Goal: Information Seeking & Learning: Learn about a topic

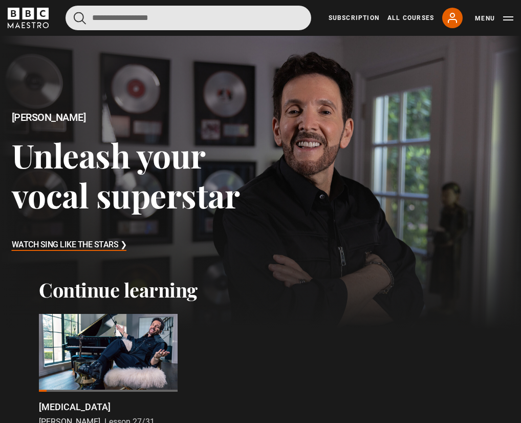
drag, startPoint x: 255, startPoint y: 9, endPoint x: 337, endPoint y: 35, distance: 85.4
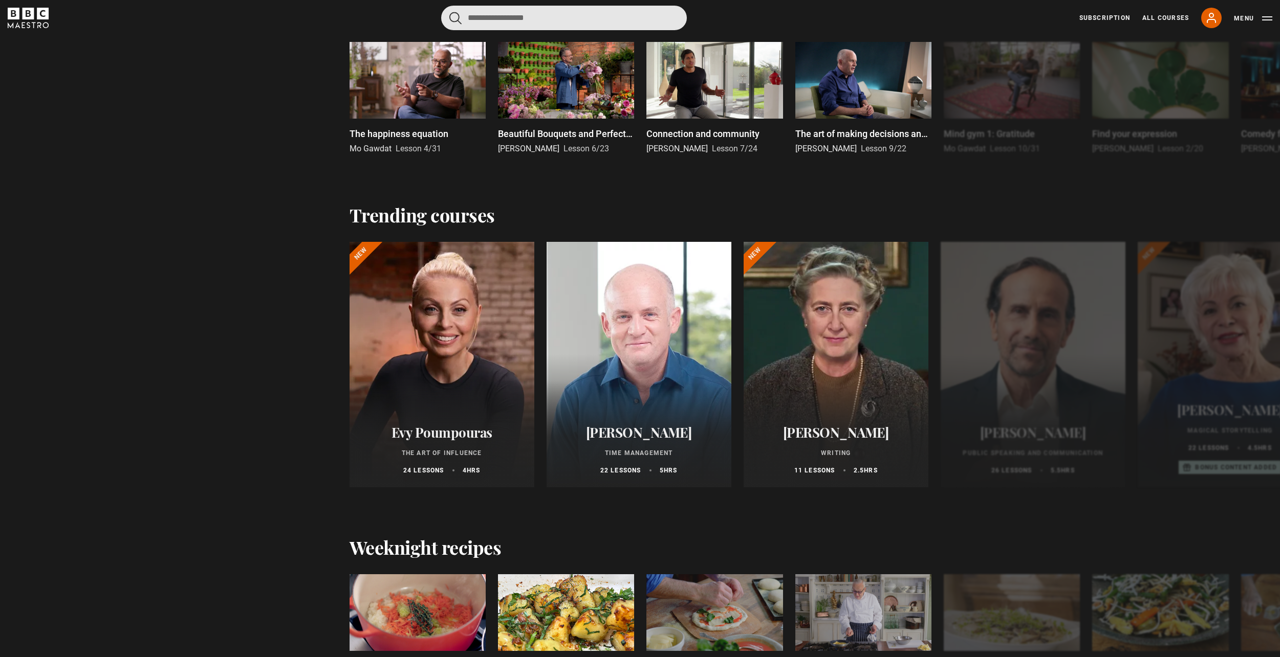
scroll to position [1432, 0]
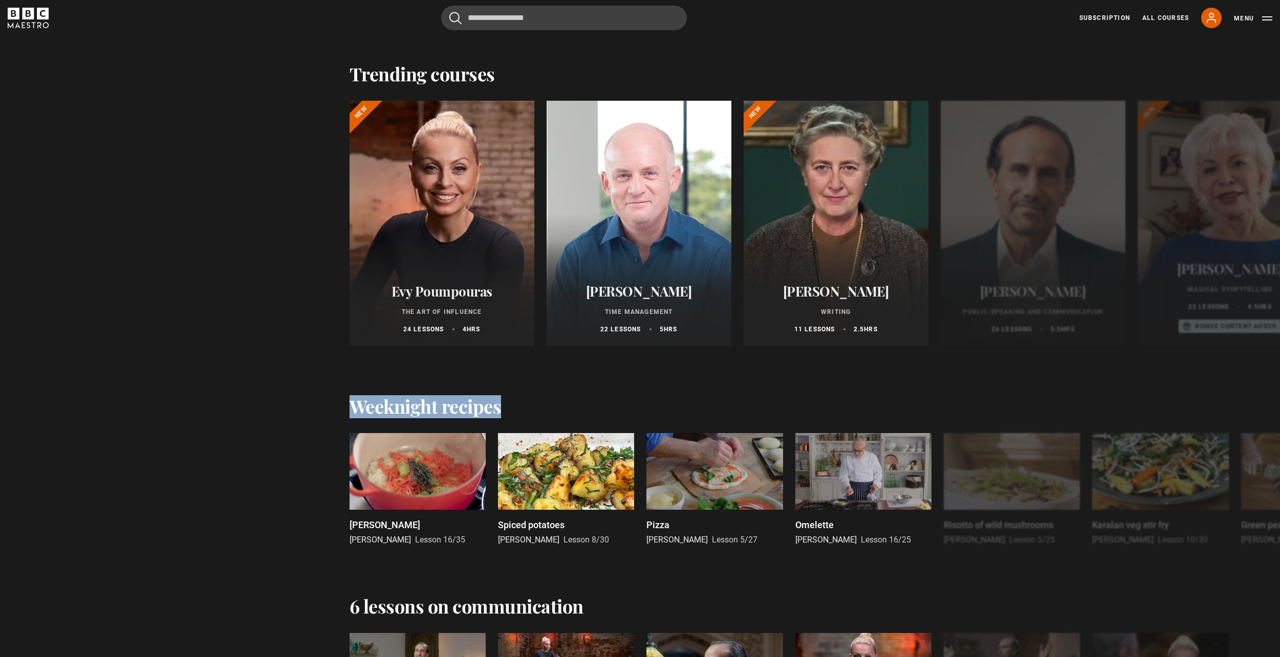
drag, startPoint x: 350, startPoint y: 408, endPoint x: 501, endPoint y: 410, distance: 150.4
click at [501, 410] on h2 "Weeknight recipes" at bounding box center [425, 405] width 152 height 21
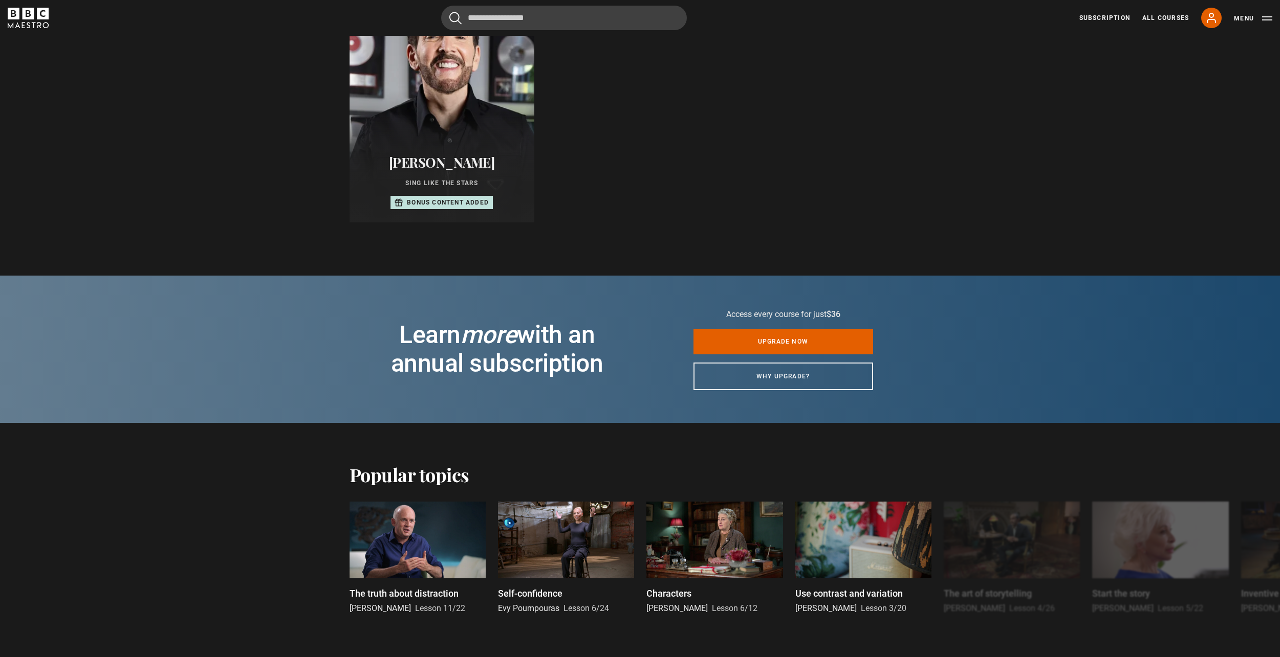
scroll to position [512, 0]
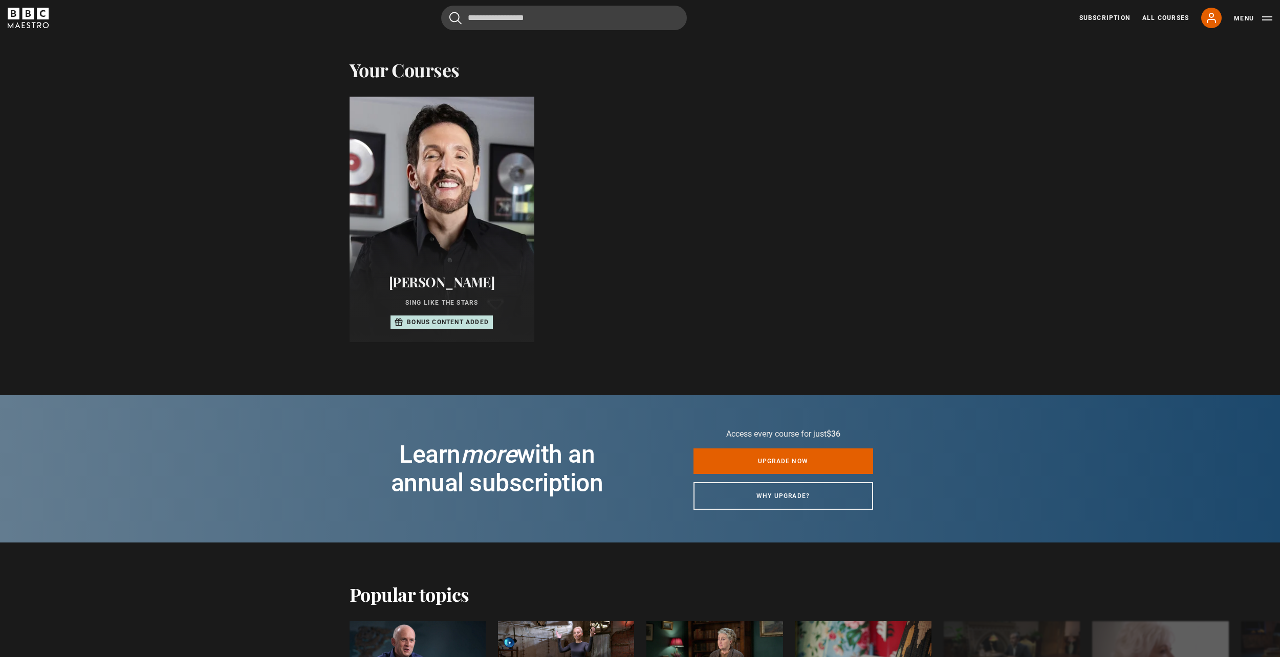
drag, startPoint x: 476, startPoint y: 267, endPoint x: 479, endPoint y: 272, distance: 6.2
click at [478, 271] on div "Eric Vetro Sing Like the Stars Bonus content added" at bounding box center [441, 302] width 185 height 80
click at [479, 272] on div "Eric Vetro Sing Like the Stars Bonus content added" at bounding box center [441, 302] width 185 height 80
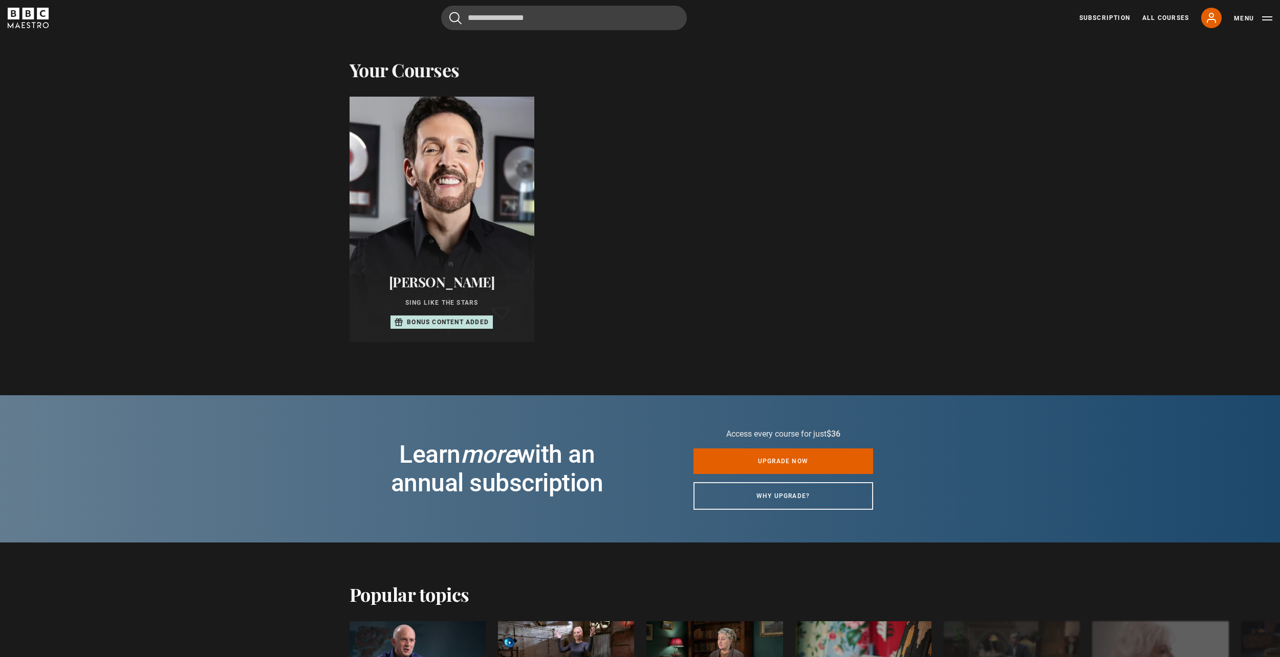
click at [498, 260] on div at bounding box center [441, 219] width 203 height 270
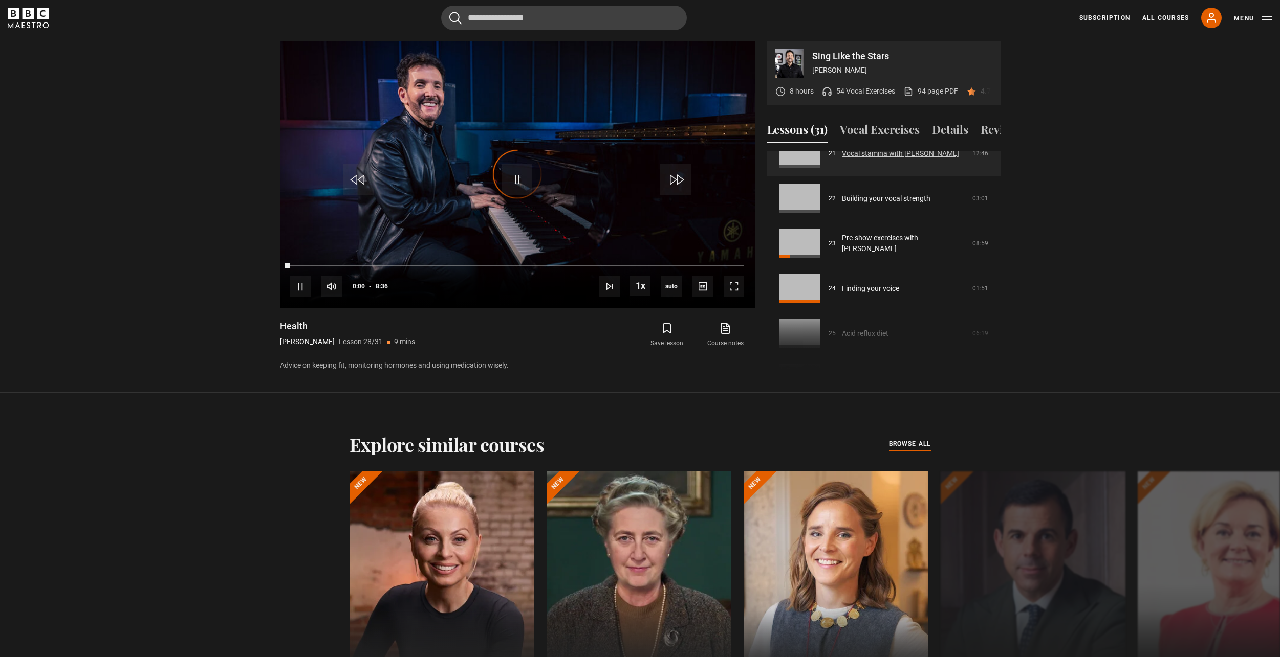
scroll to position [909, 0]
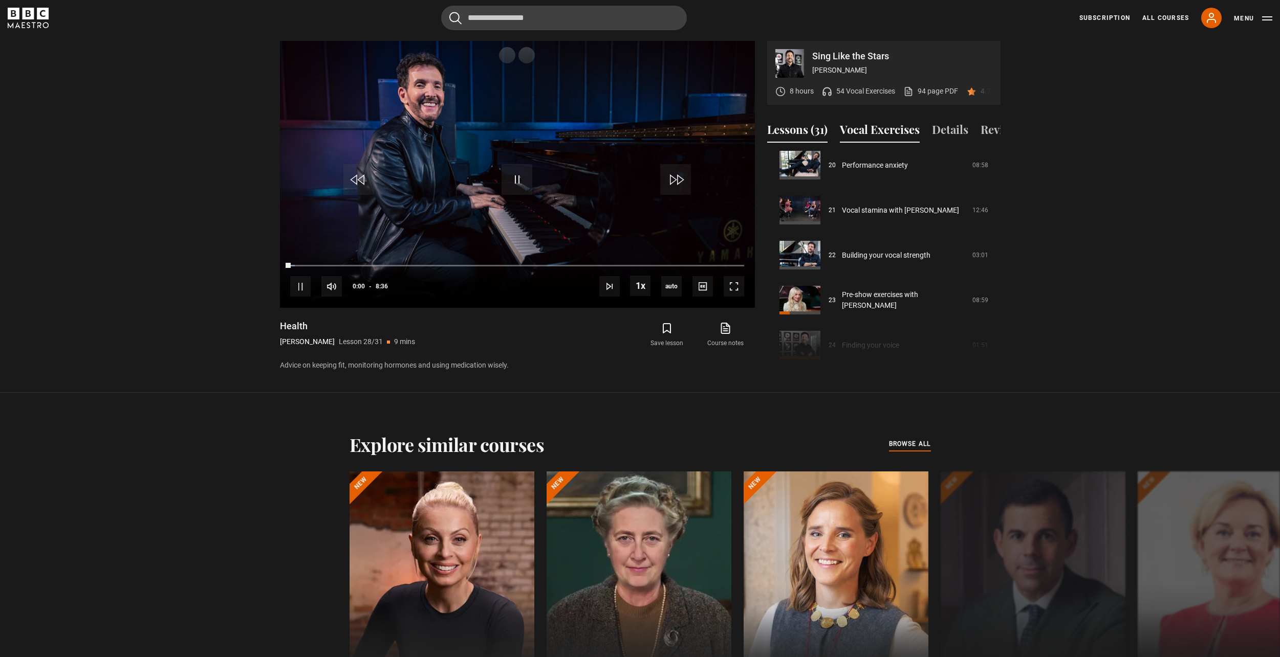
click at [868, 129] on button "Vocal Exercises" at bounding box center [880, 131] width 80 height 21
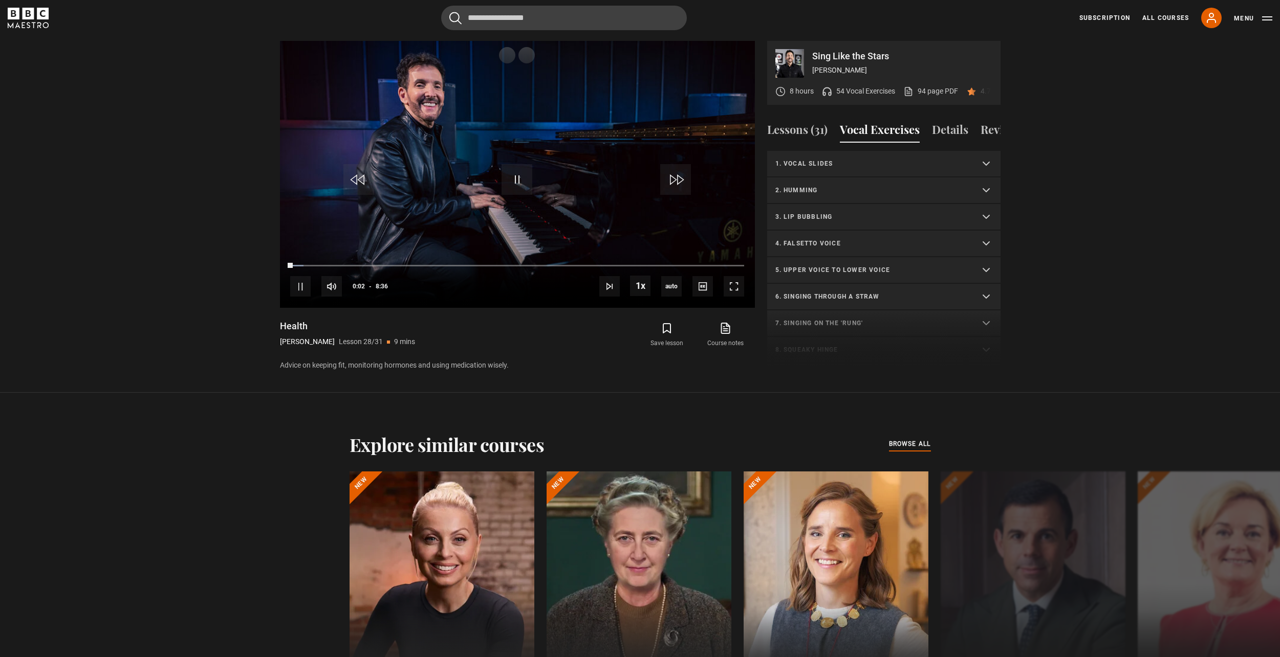
click at [867, 222] on p "3. Lip bubbling" at bounding box center [871, 216] width 192 height 9
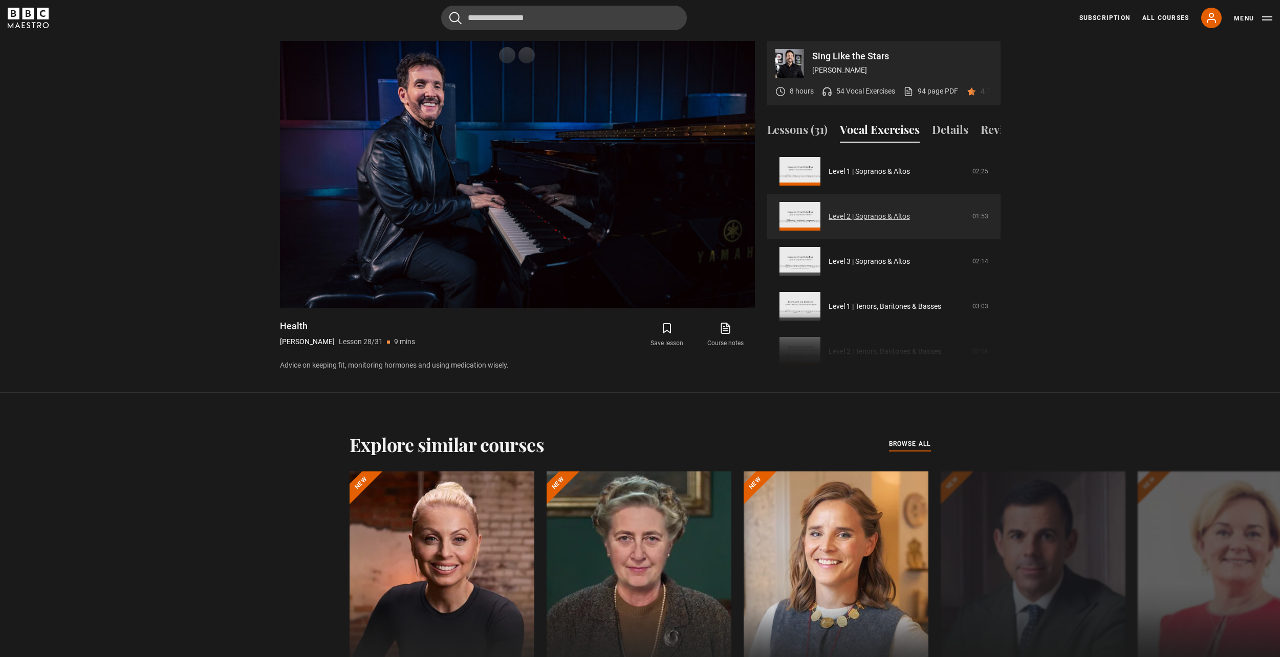
scroll to position [153, 0]
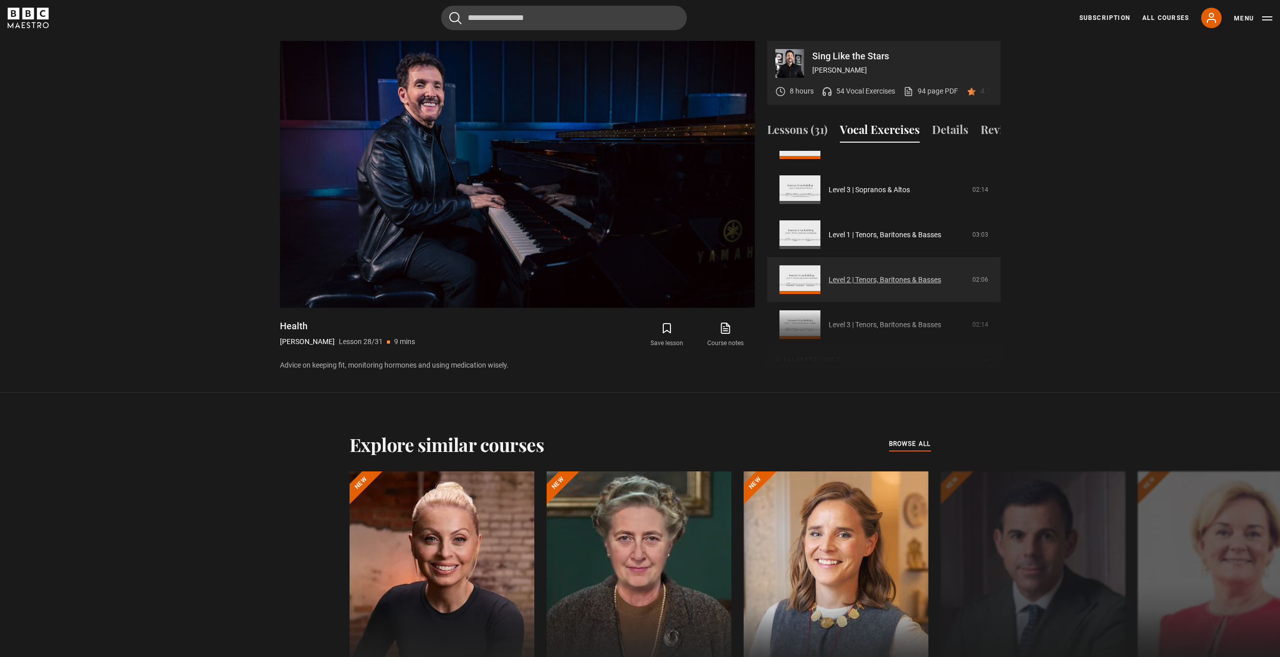
click at [871, 280] on link "Level 2 | Tenors, Baritones & Basses" at bounding box center [884, 280] width 113 height 11
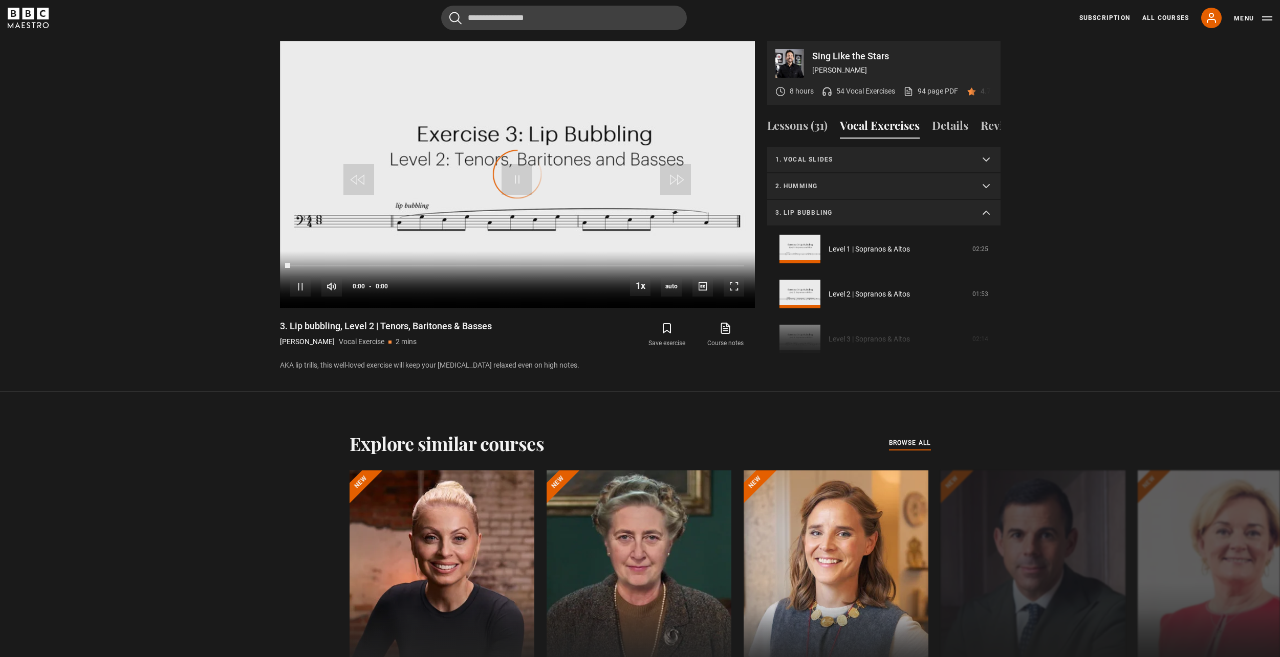
scroll to position [215, 0]
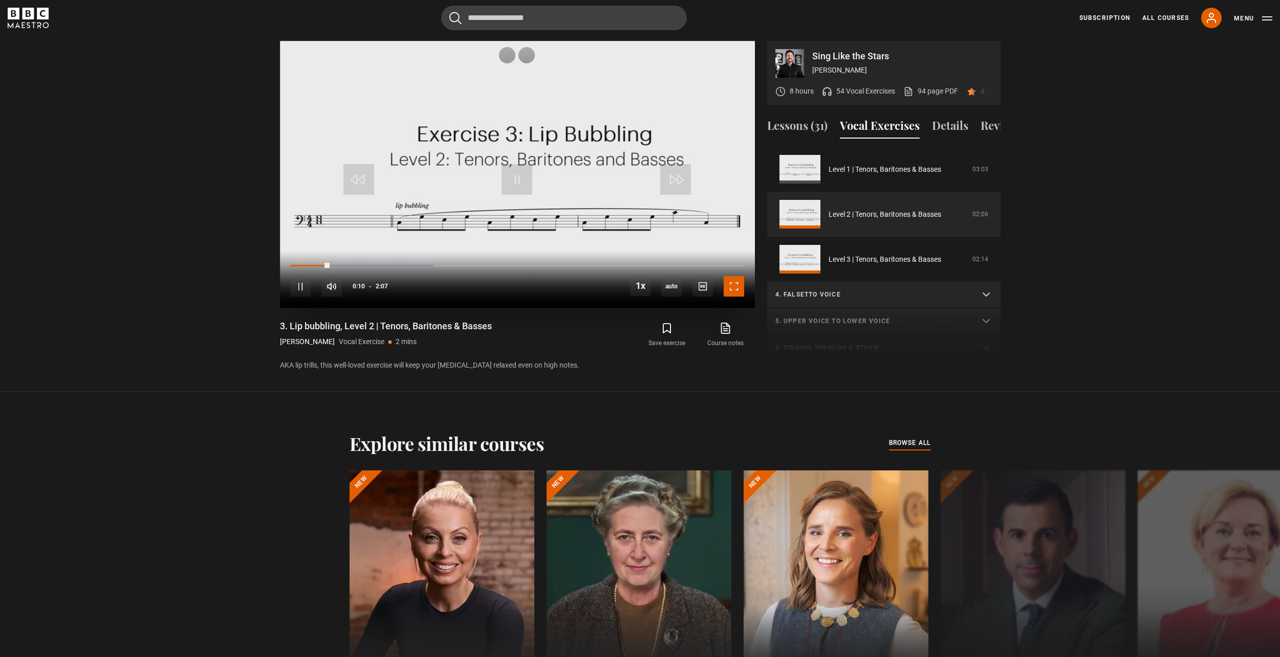
click at [736, 284] on span "Video Player" at bounding box center [733, 286] width 20 height 20
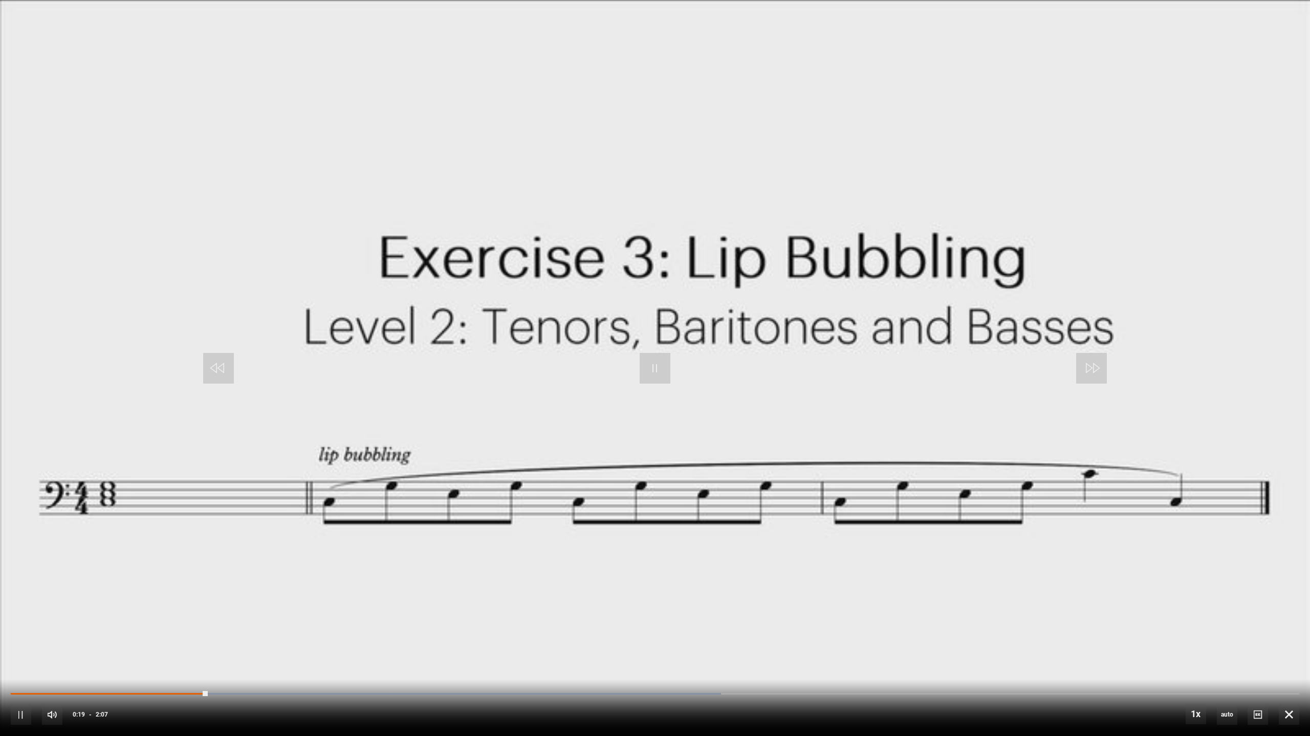
click at [962, 491] on video "Video Player" at bounding box center [655, 368] width 1310 height 736
click at [897, 451] on video "Video Player" at bounding box center [655, 368] width 1310 height 737
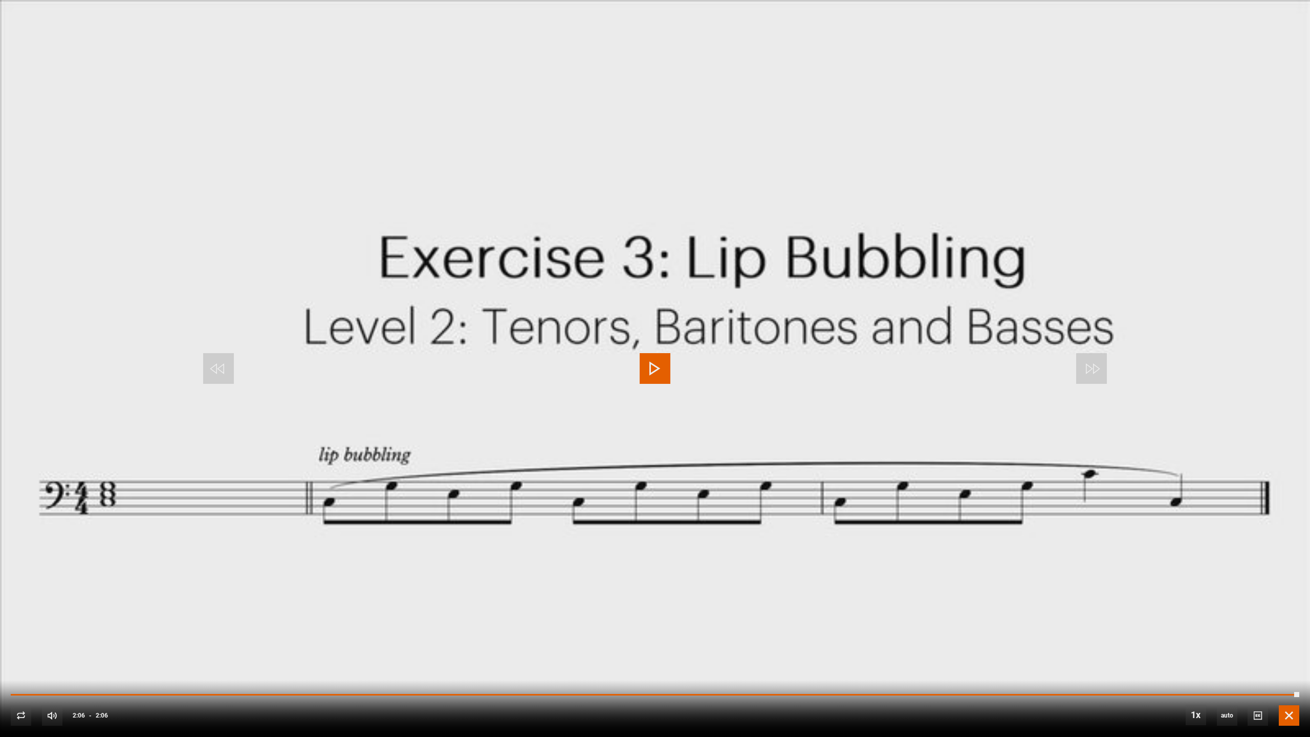
click at [1279, 657] on span "Video Player" at bounding box center [1288, 715] width 20 height 20
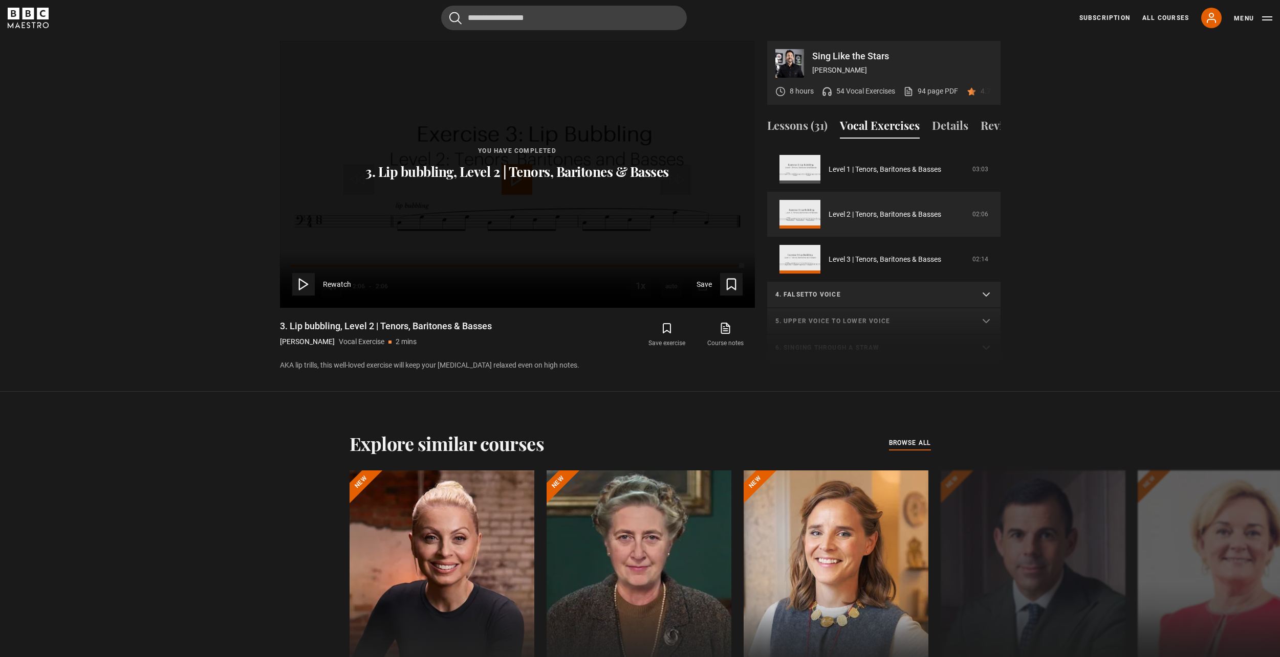
click at [816, 300] on summary "4. Falsetto voice" at bounding box center [883, 295] width 233 height 27
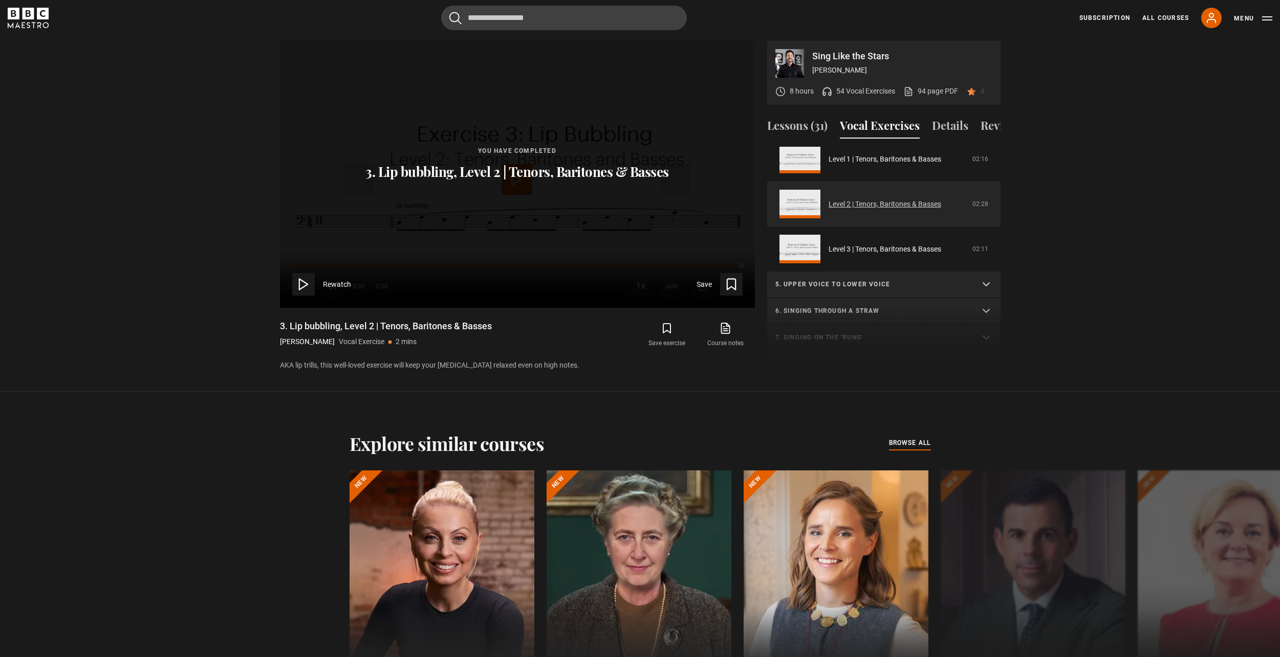
click at [880, 210] on link "Level 2 | Tenors, Baritones & Basses" at bounding box center [884, 204] width 113 height 11
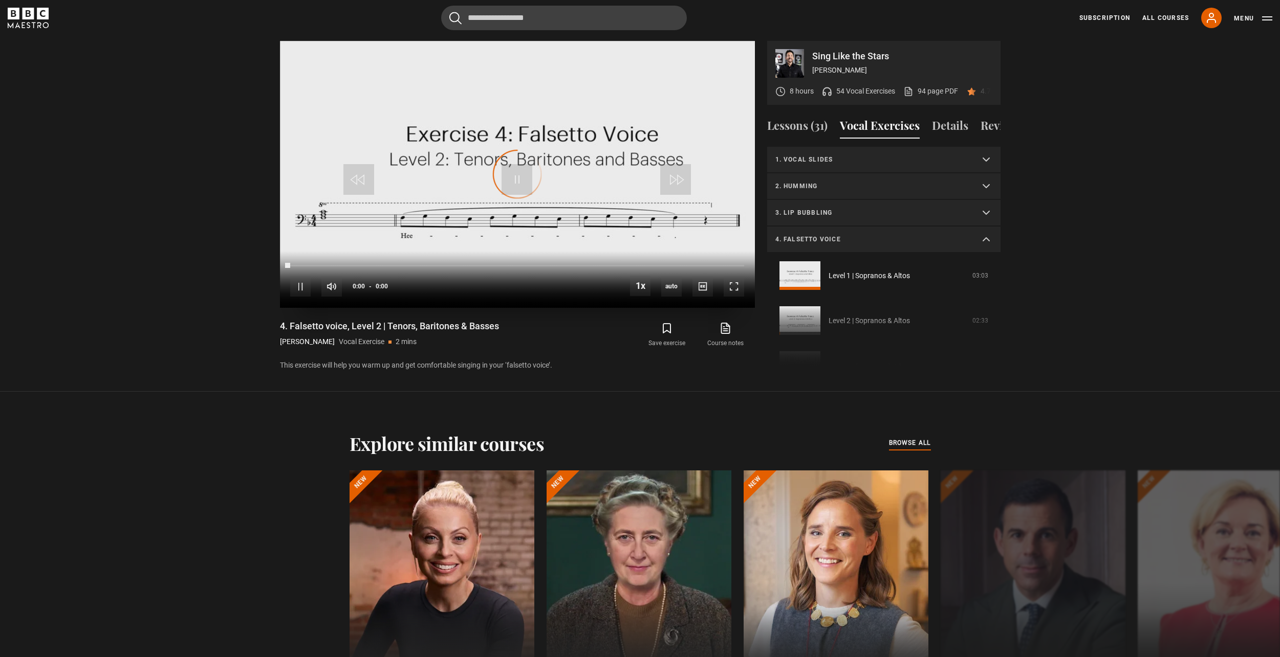
scroll to position [241, 0]
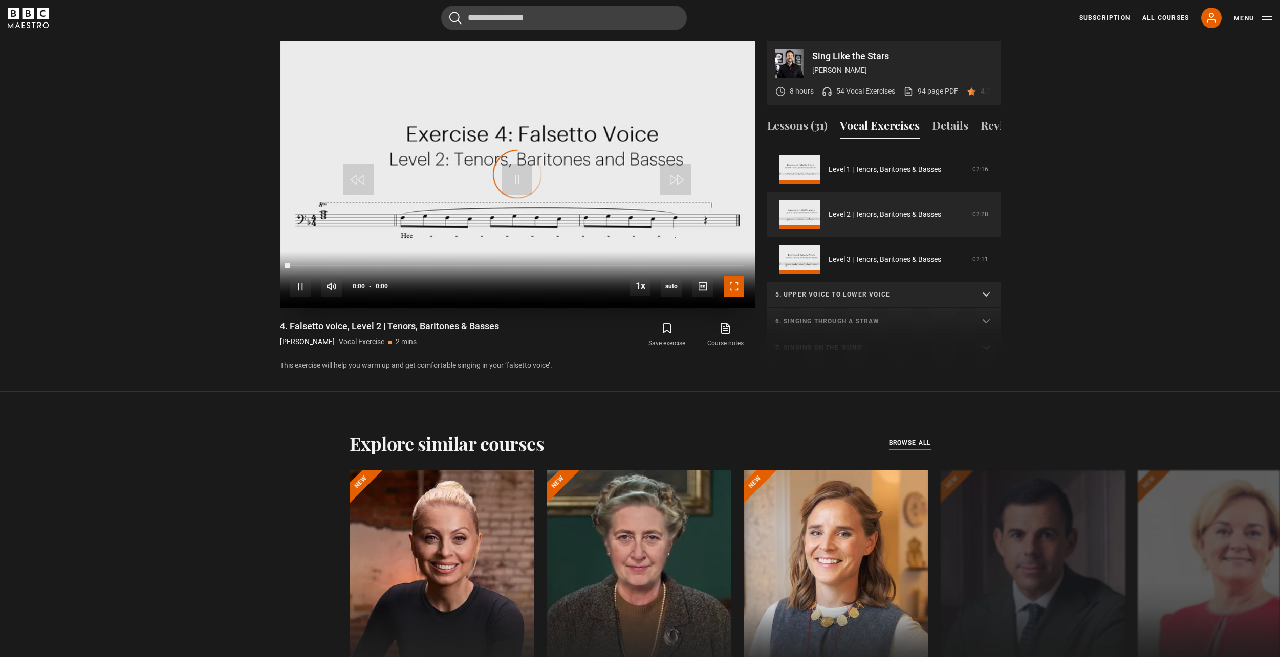
click at [741, 287] on span "Video Player" at bounding box center [733, 286] width 20 height 20
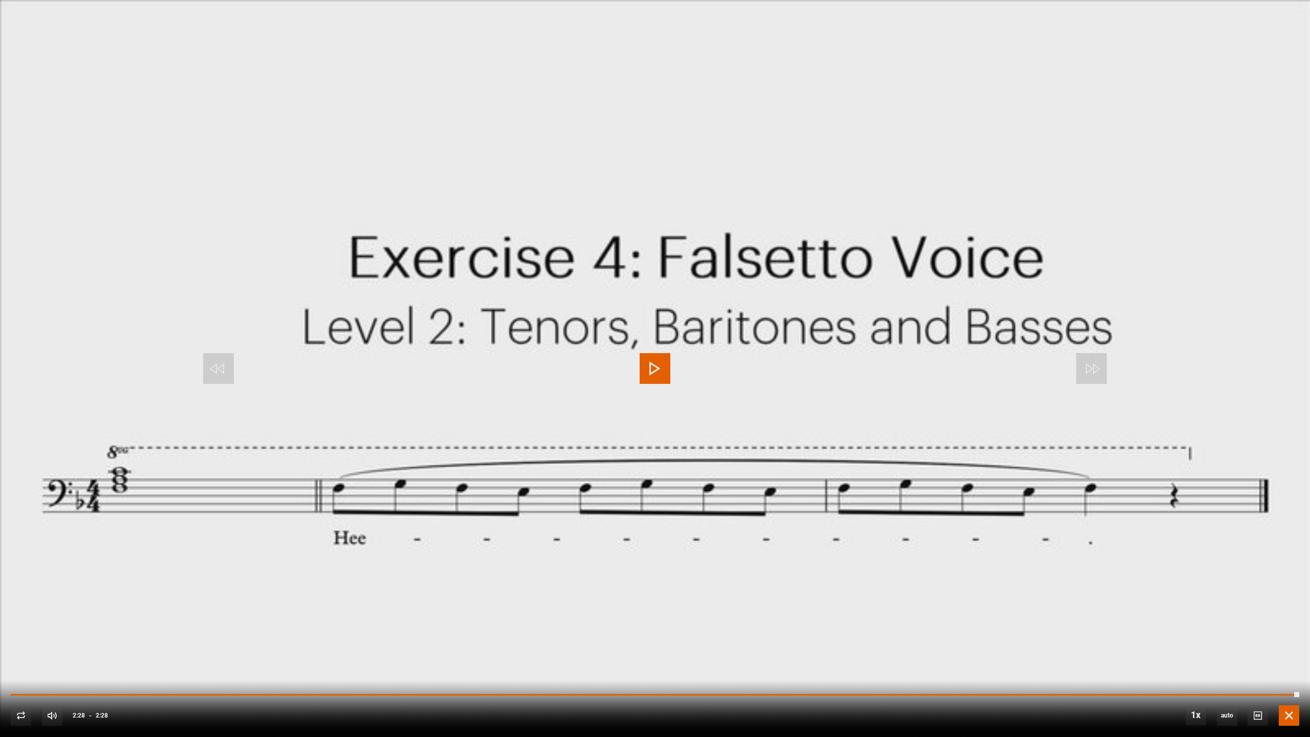
click at [1279, 657] on span "Video Player" at bounding box center [1288, 715] width 20 height 20
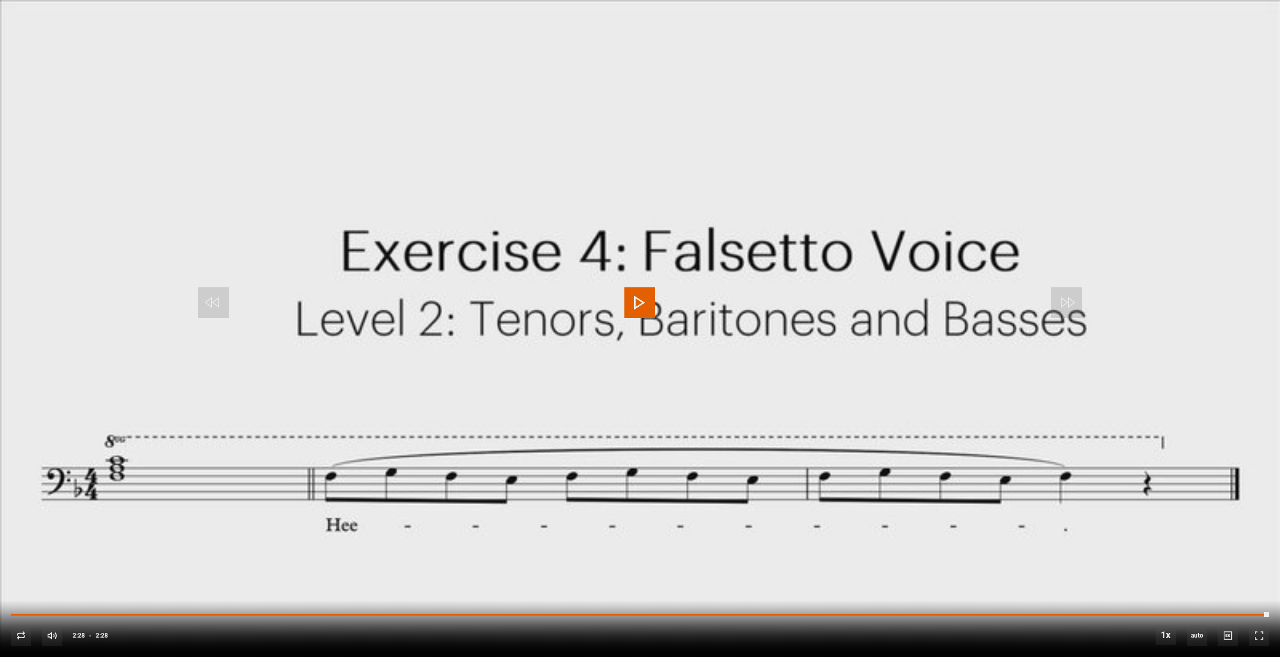
scroll to position [509, 0]
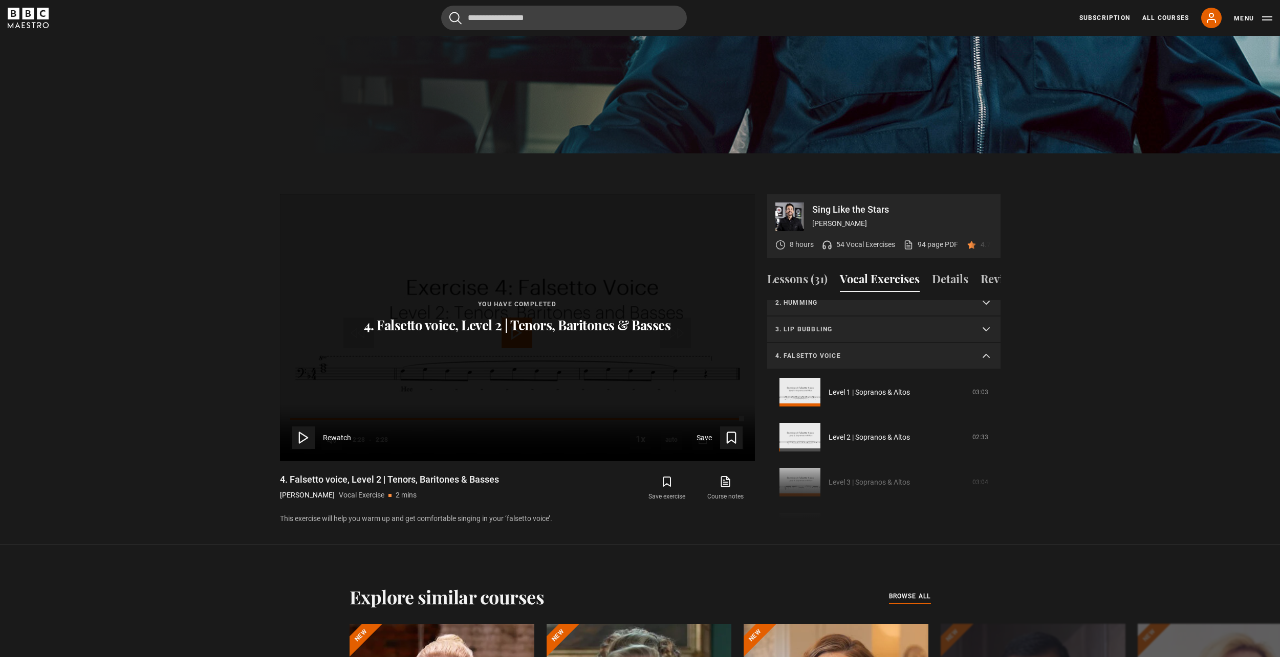
click at [876, 361] on p "4. Falsetto voice" at bounding box center [871, 355] width 192 height 9
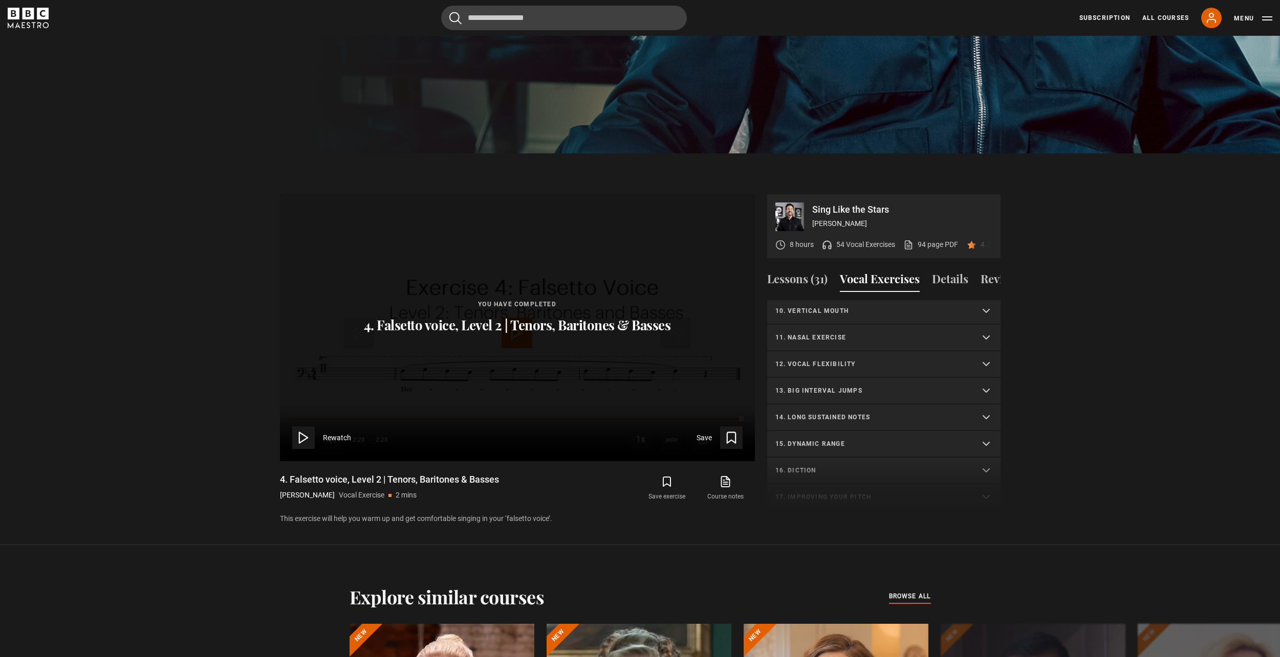
scroll to position [258, 0]
click at [870, 406] on p "14. Long sustained notes" at bounding box center [871, 400] width 192 height 9
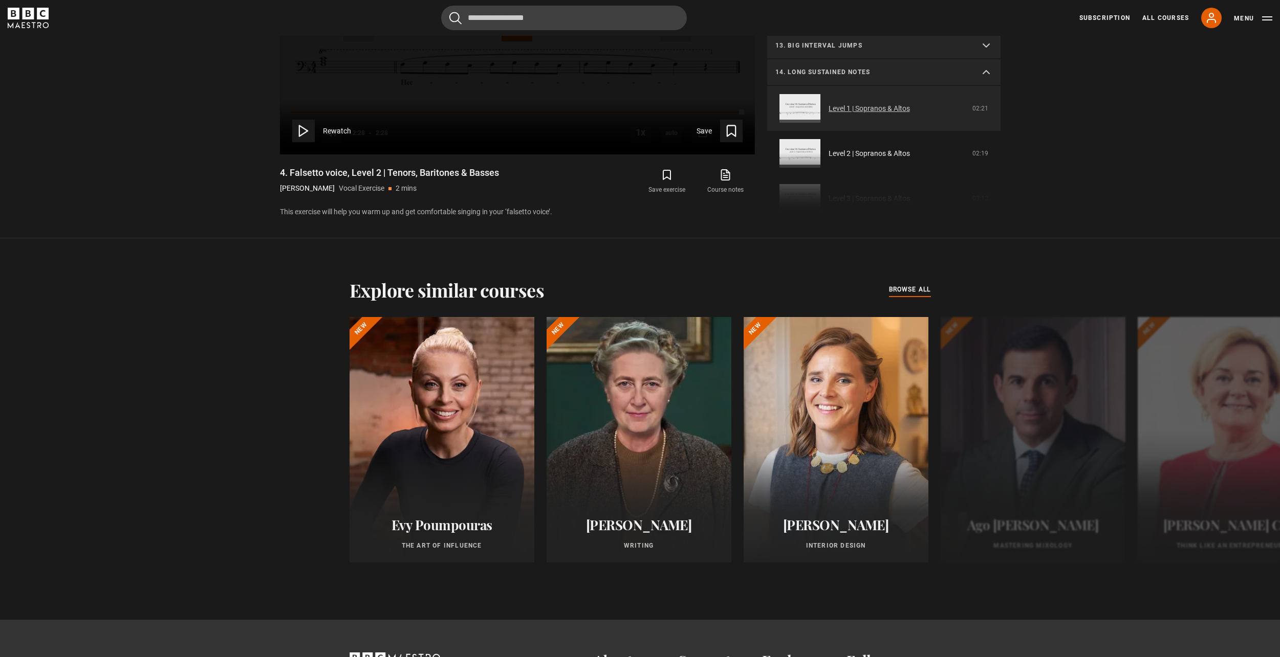
scroll to position [411, 0]
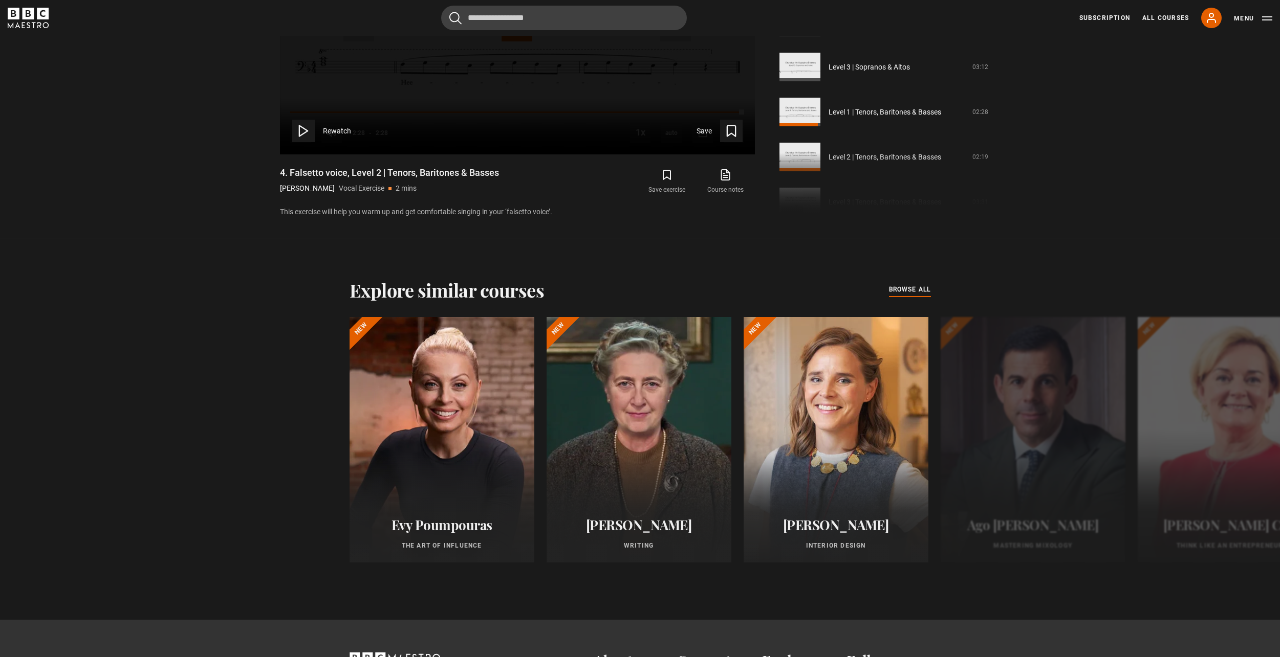
click at [899, 171] on div "1. Vocal slides Level 1 | All Voices 04:23 Level 2 | All Voices 06:30 Level 3 |…" at bounding box center [883, 103] width 233 height 221
click at [897, 118] on link "Level 1 | Tenors, Baritones & Basses" at bounding box center [884, 112] width 113 height 11
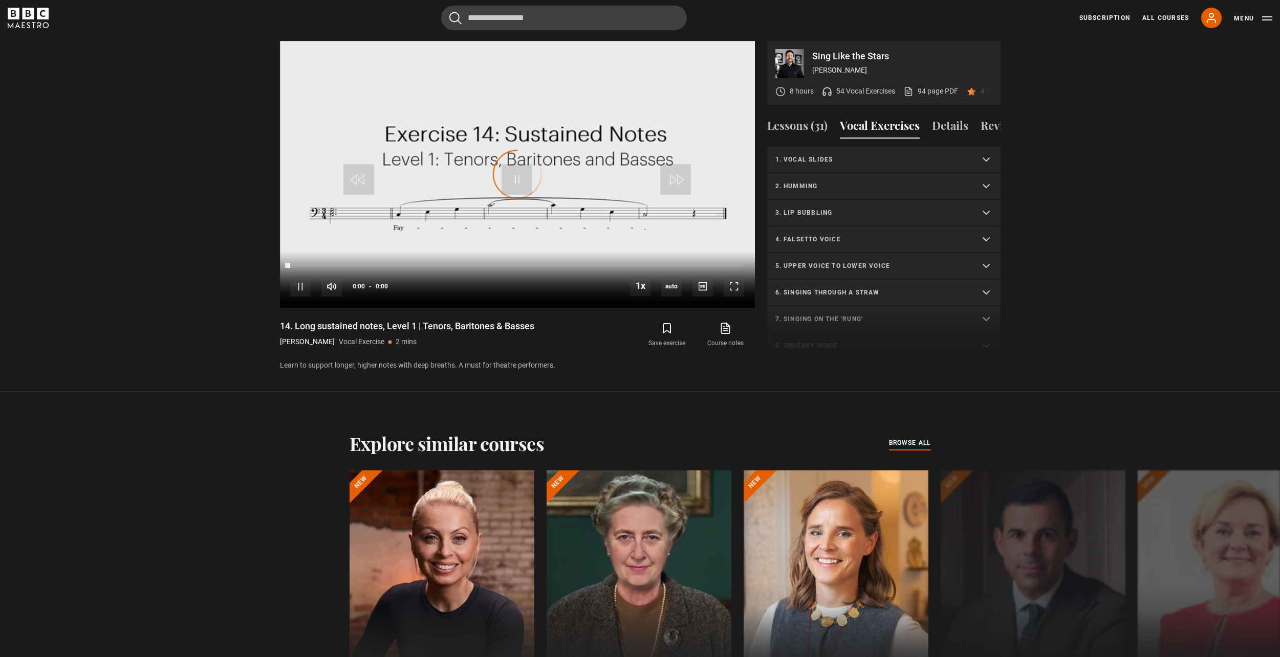
scroll to position [462, 0]
